Goal: Task Accomplishment & Management: Manage account settings

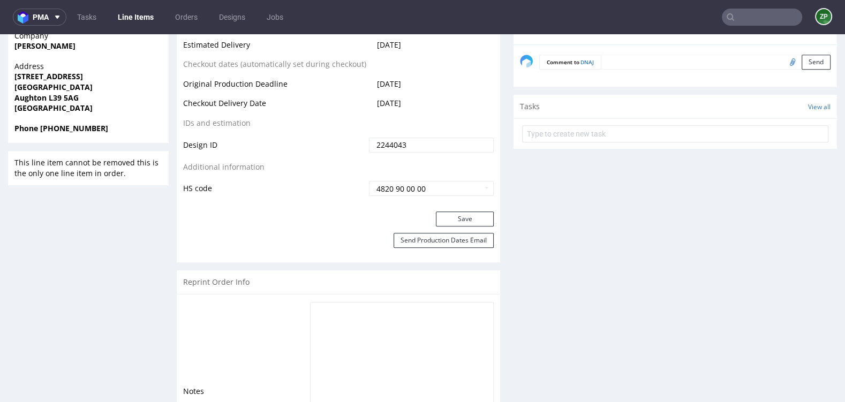
scroll to position [578, 0]
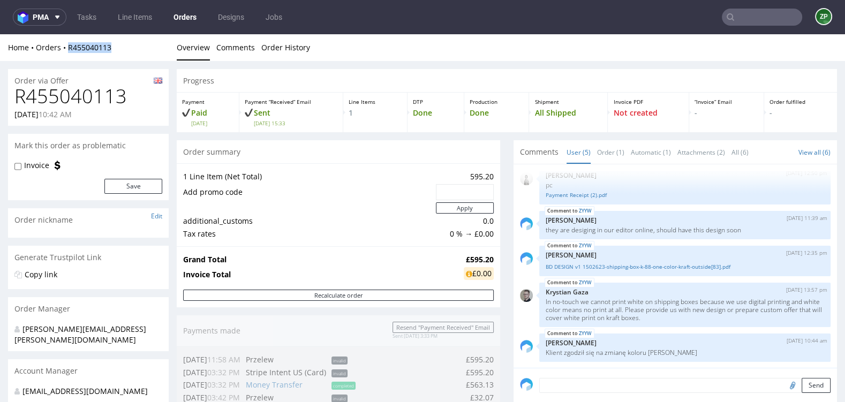
click at [190, 12] on link "Orders" at bounding box center [185, 17] width 36 height 17
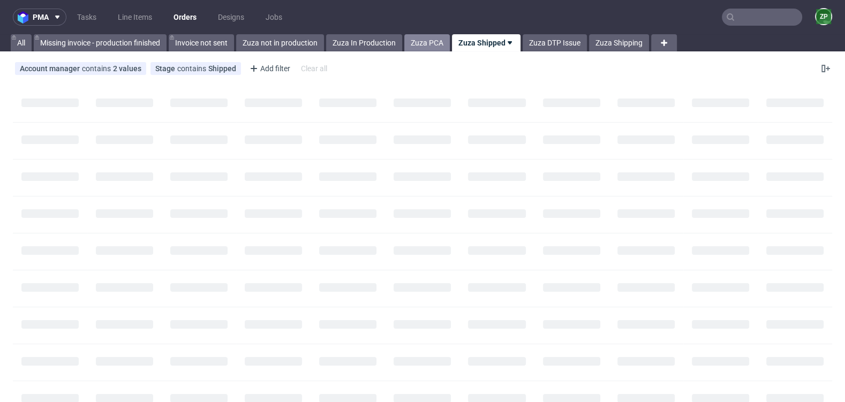
click at [425, 43] on link "Zuza PCA" at bounding box center [427, 42] width 46 height 17
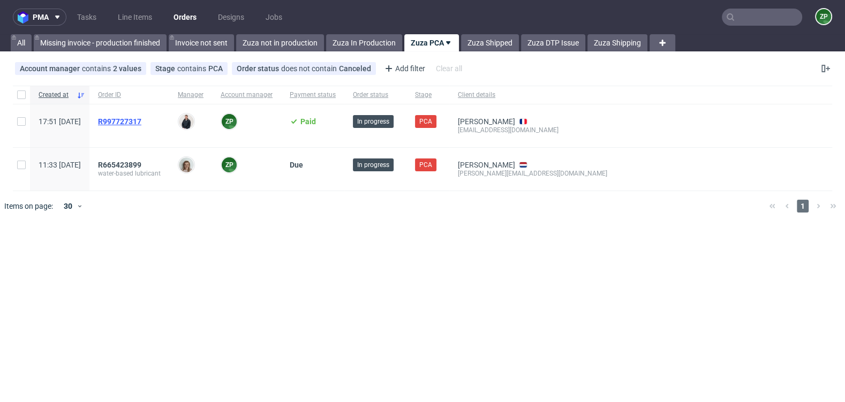
click at [139, 124] on span "R997727317" at bounding box center [119, 121] width 43 height 9
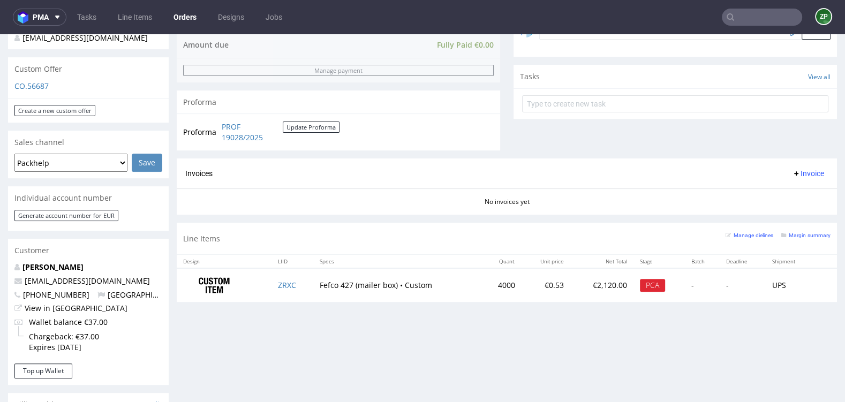
scroll to position [362, 0]
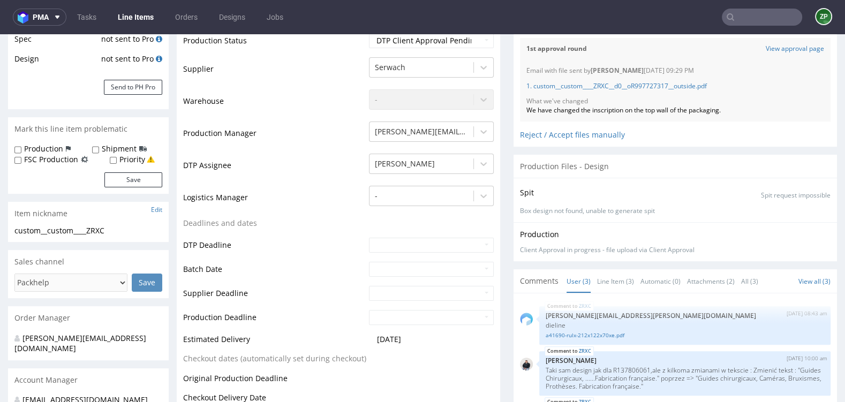
scroll to position [207, 0]
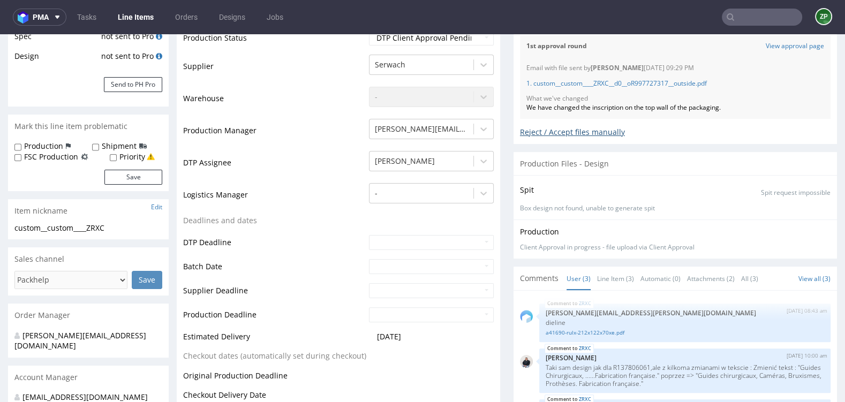
click at [575, 130] on div "Reject / Accept files manually" at bounding box center [675, 128] width 311 height 19
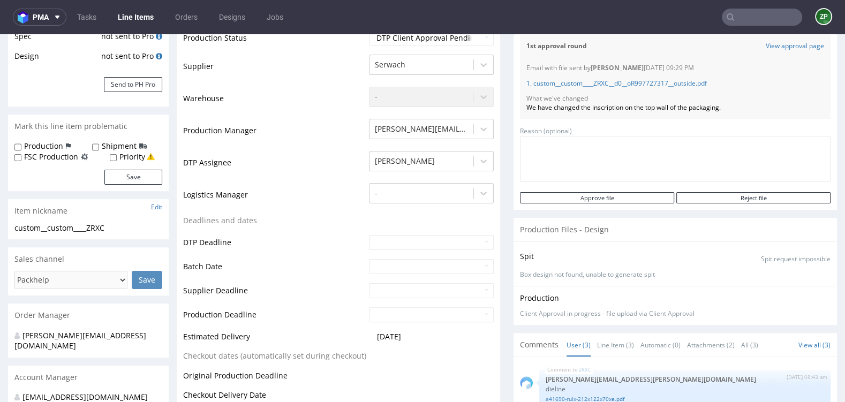
click at [676, 166] on textarea at bounding box center [675, 159] width 311 height 46
paste textarea "„Dół napisu fabrication française powinien być wyrównany z dołem projektu po le…"
type textarea "„Dół napisu fabrication française powinien być wyrównany z dołem projektu po le…"
click at [712, 197] on input "Reject file" at bounding box center [754, 197] width 154 height 11
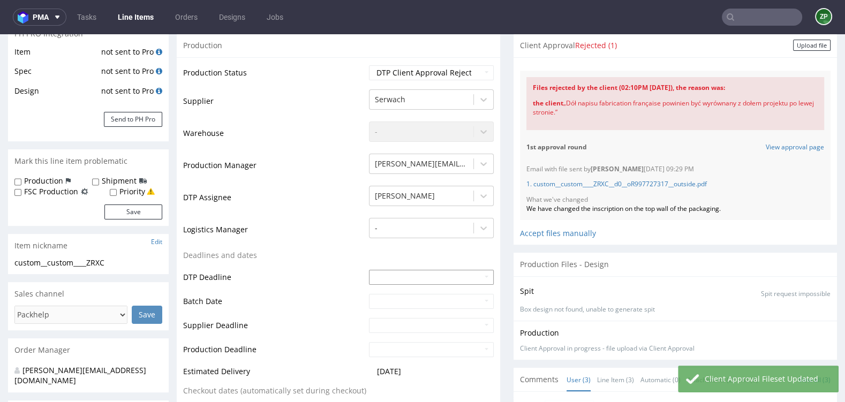
scroll to position [145, 0]
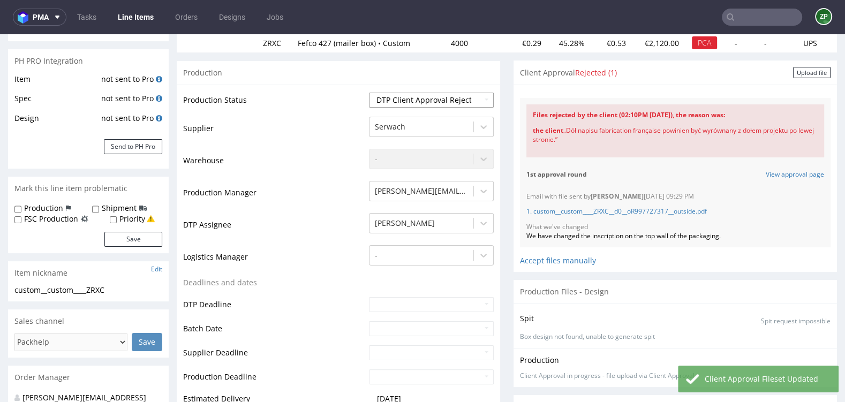
click at [435, 97] on select "Waiting for Artwork Waiting for Diecut Waiting for Mockup Waiting for DTP Waiti…" at bounding box center [431, 100] width 125 height 15
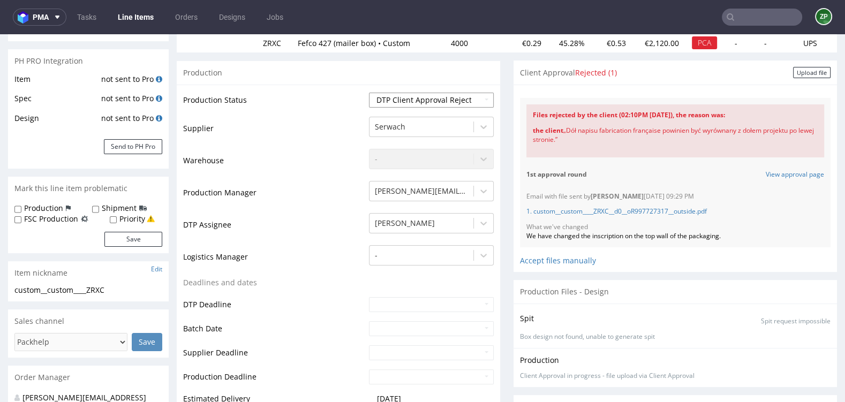
select select "back_for_dtp"
click at [369, 93] on select "Waiting for Artwork Waiting for Diecut Waiting for Mockup Waiting for DTP Waiti…" at bounding box center [431, 100] width 125 height 15
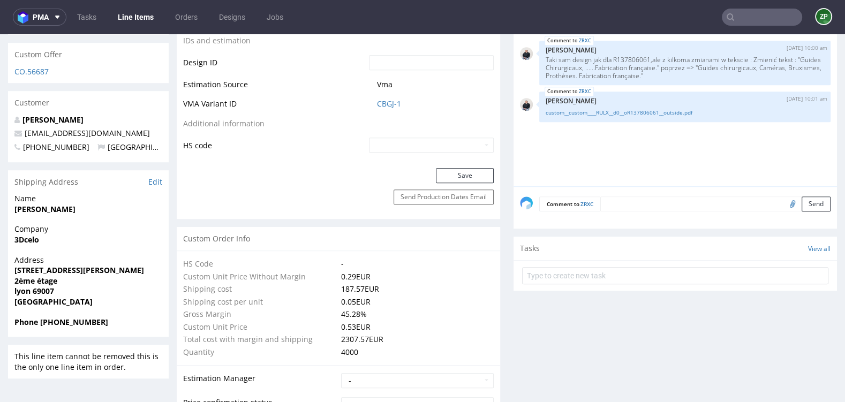
scroll to position [582, 0]
click at [470, 169] on button "Save" at bounding box center [465, 174] width 58 height 15
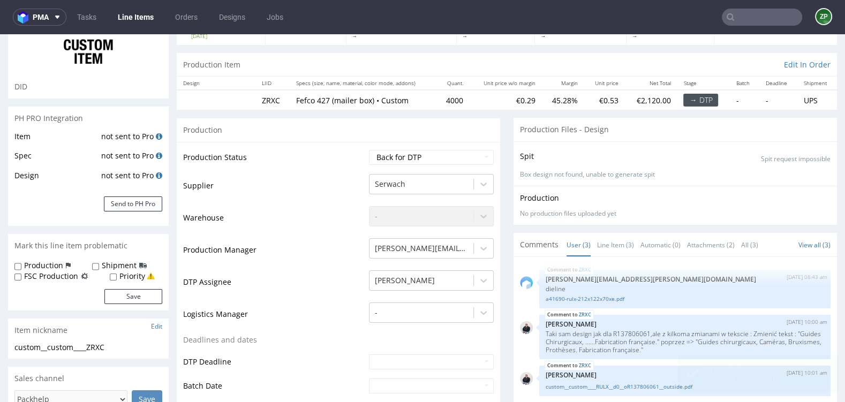
scroll to position [0, 0]
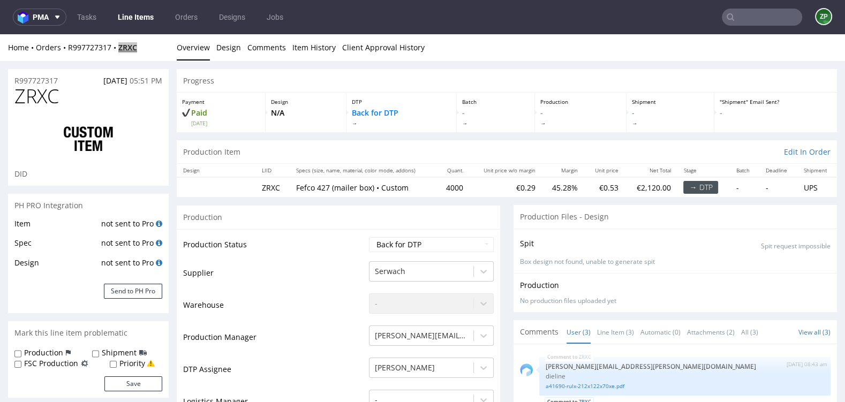
copy strong "ZRXC"
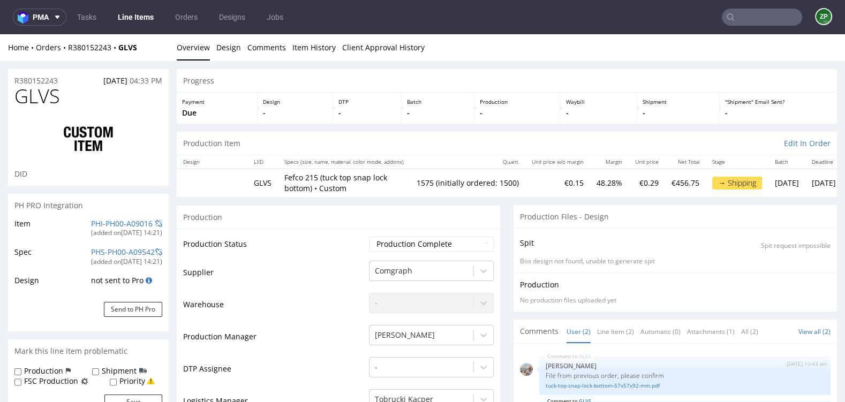
scroll to position [1432, 0]
